Goal: Information Seeking & Learning: Understand process/instructions

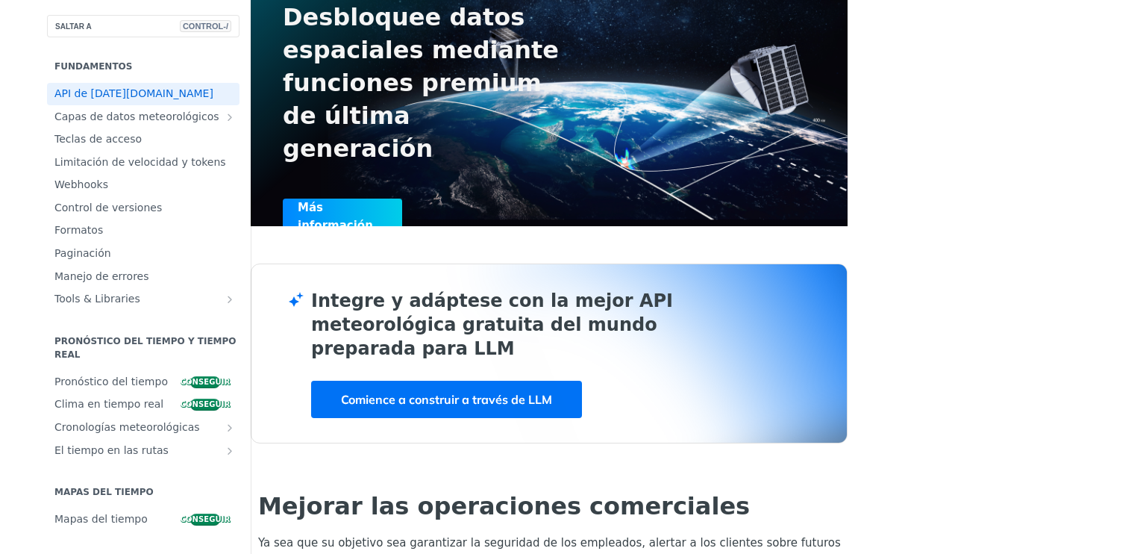
scroll to position [149, 0]
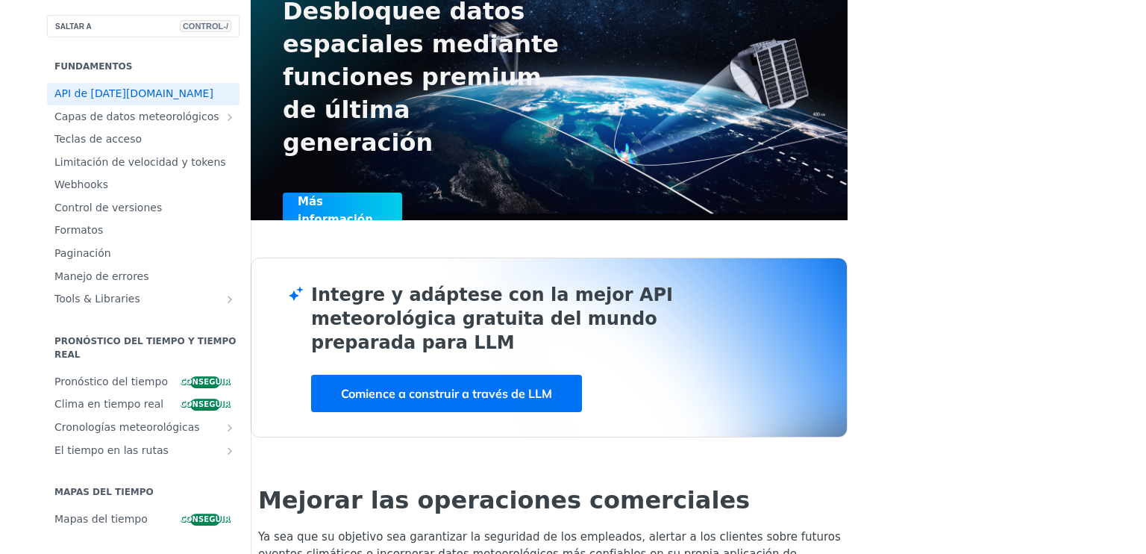
click at [470, 393] on link "Comience a construir a través de LLM" at bounding box center [446, 393] width 271 height 37
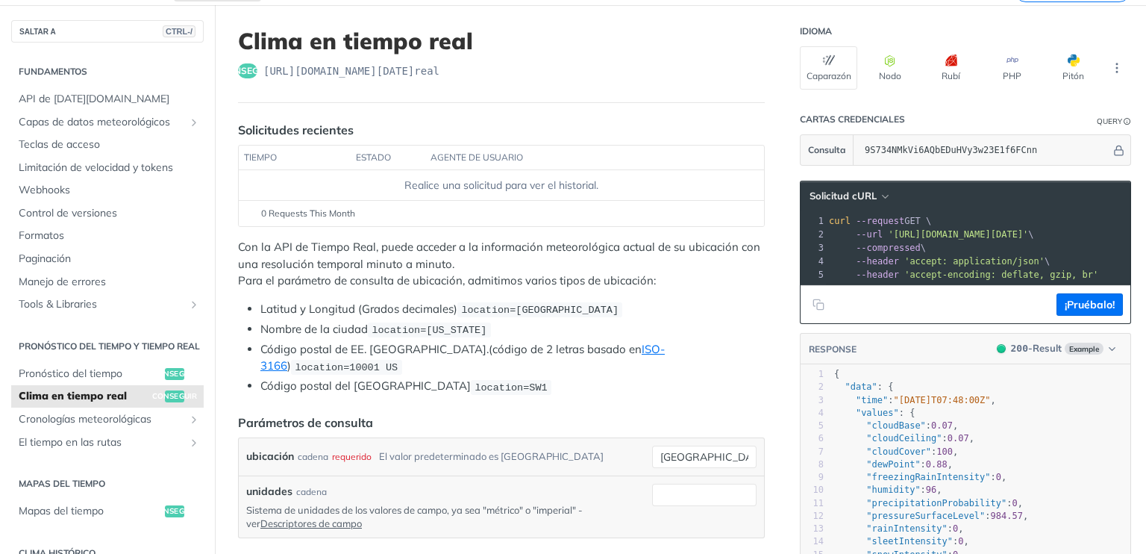
scroll to position [149, 0]
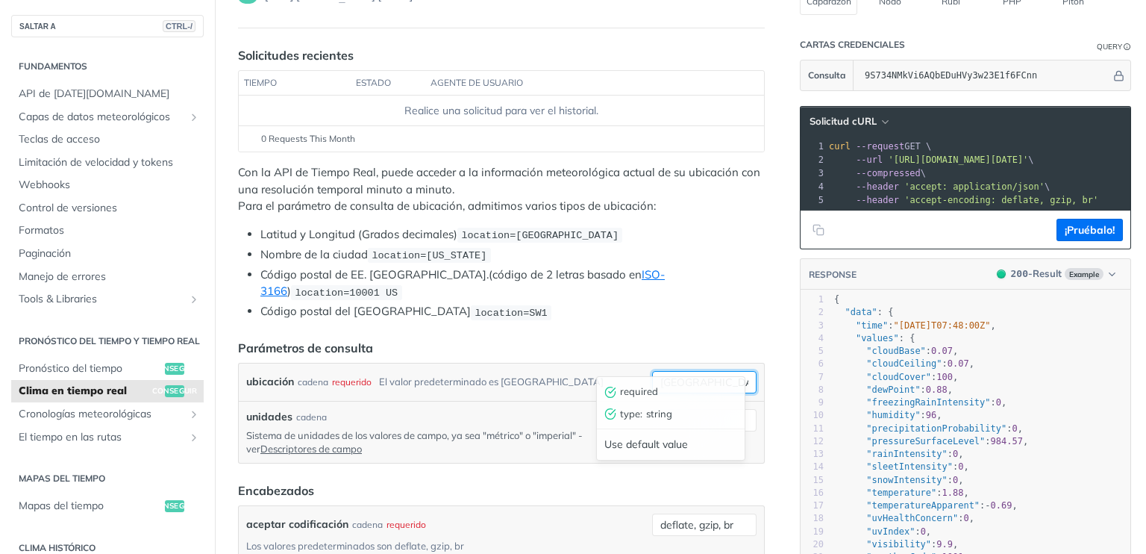
drag, startPoint x: 705, startPoint y: 360, endPoint x: 608, endPoint y: 363, distance: 97.1
click at [608, 371] on div "ubicación [PERSON_NAME] requerido El valor predeterminado es [GEOGRAPHIC_DATA] …" at bounding box center [501, 382] width 511 height 22
type input "[GEOGRAPHIC_DATA]"
click at [652, 363] on div "ubicación [PERSON_NAME] requerido El valor predeterminado es Toronto [GEOGRAPHI…" at bounding box center [501, 381] width 525 height 37
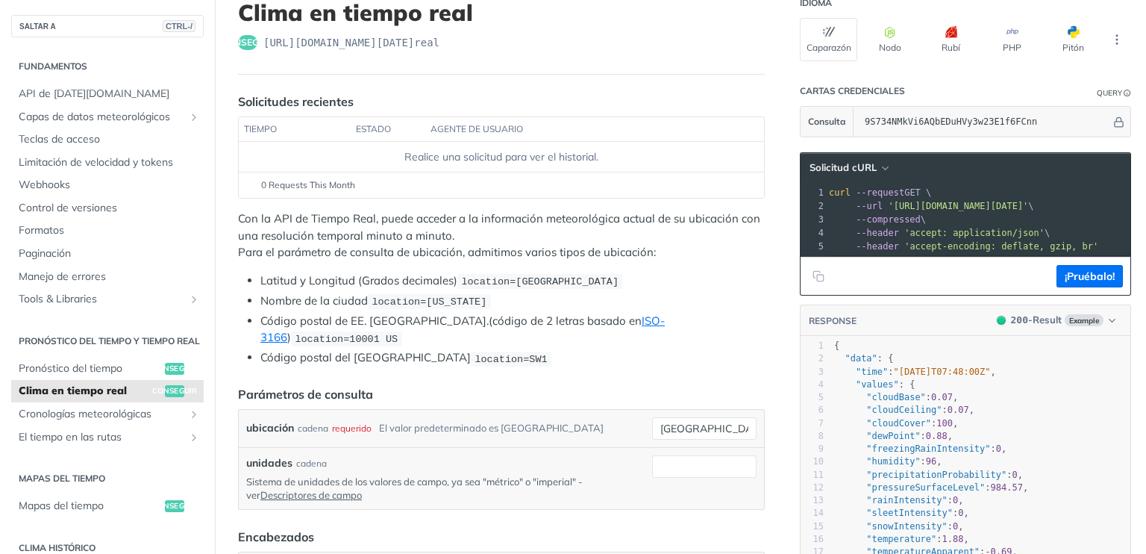
scroll to position [0, 0]
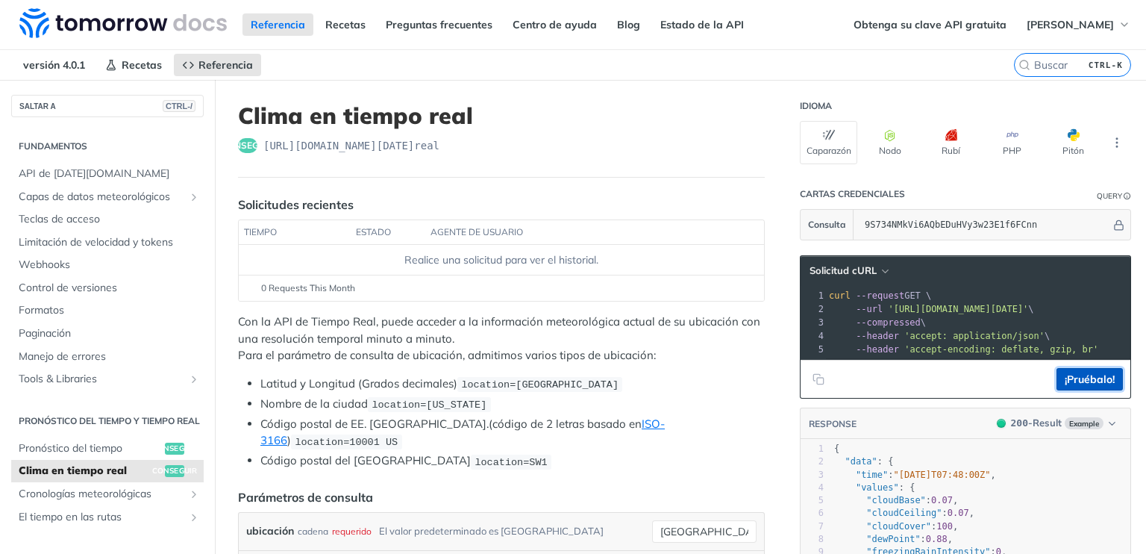
click at [1105, 390] on button "¡Pruébalo!" at bounding box center [1090, 379] width 66 height 22
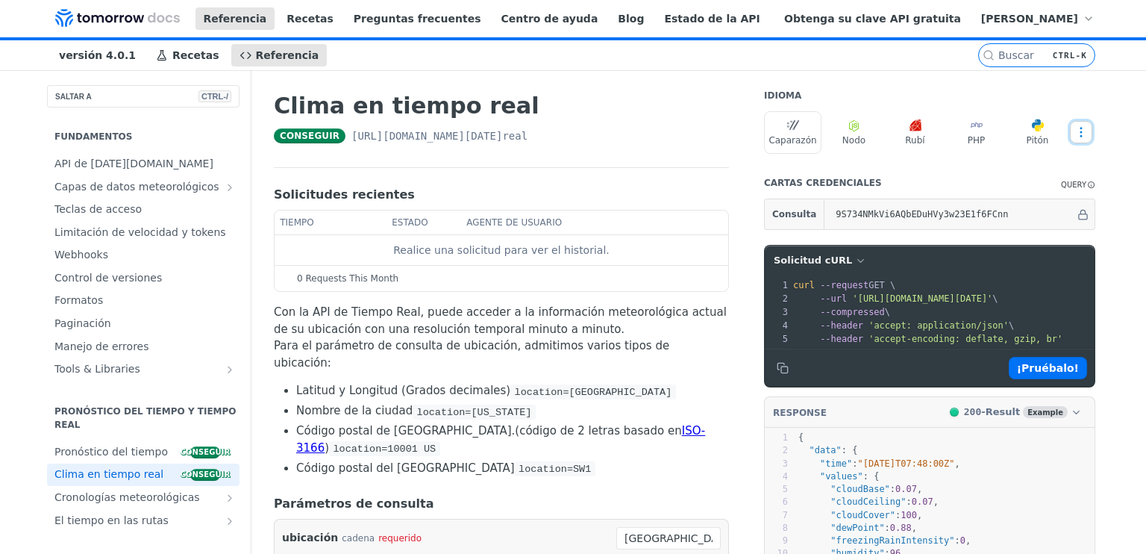
click at [1088, 139] on icon "Más puntos suspensivos" at bounding box center [1081, 131] width 13 height 13
click at [640, 141] on div "conseguir https://api.tomorrow.io/v4/clima/tiempo real" at bounding box center [501, 135] width 455 height 15
